Goal: Find specific page/section: Find specific page/section

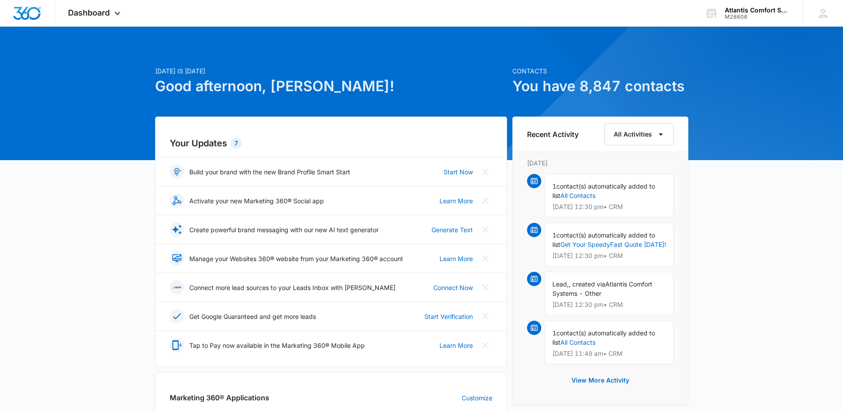
drag, startPoint x: 428, startPoint y: 44, endPoint x: 442, endPoint y: 52, distance: 16.8
click at [428, 44] on div "[DATE] is [DATE] Good afternoon, [PERSON_NAME]! Contacts You have 8,847 contact…" at bounding box center [421, 414] width 843 height 753
click at [808, 214] on div "[DATE] is [DATE] Good afternoon, [PERSON_NAME]! Contacts You have 8,847 contact…" at bounding box center [421, 414] width 843 height 753
click at [119, 12] on icon at bounding box center [117, 15] width 11 height 11
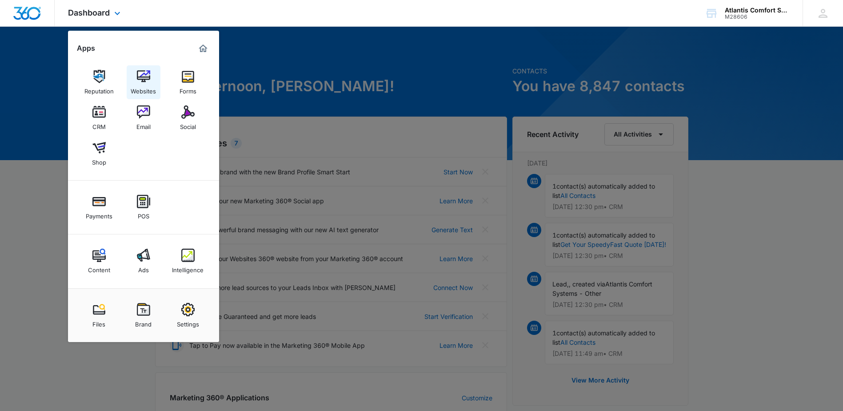
click at [140, 84] on div "Websites" at bounding box center [143, 89] width 25 height 12
